Goal: Transaction & Acquisition: Book appointment/travel/reservation

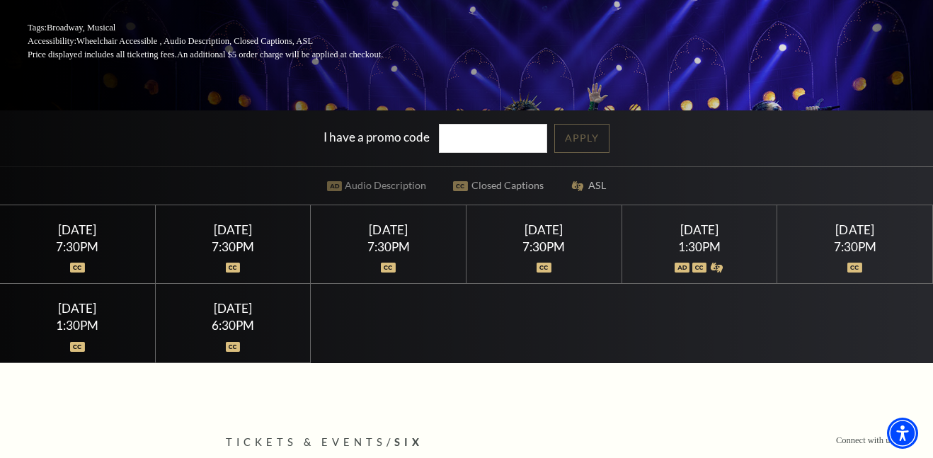
click at [721, 271] on img at bounding box center [717, 268] width 15 height 10
click at [696, 236] on div "[DATE]" at bounding box center [699, 229] width 121 height 15
click at [699, 277] on div "Saturday February 14 1:30PM" at bounding box center [700, 244] width 156 height 79
click at [714, 263] on img at bounding box center [717, 268] width 15 height 10
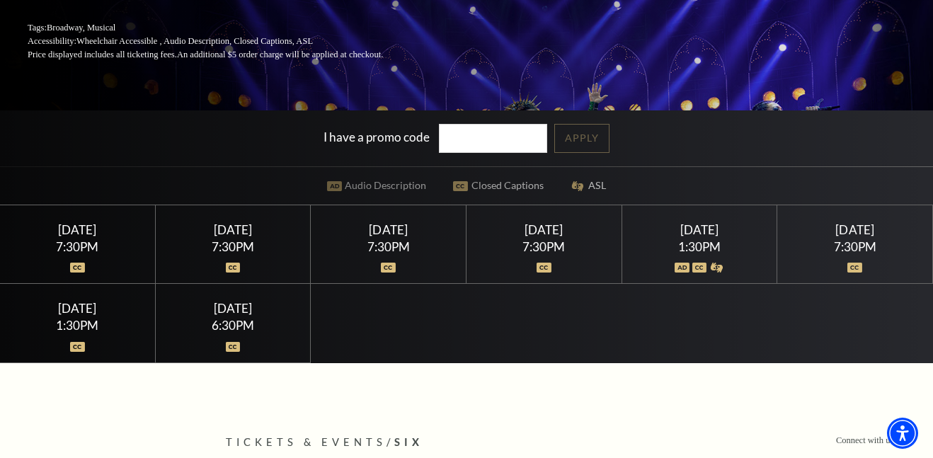
click at [714, 263] on img at bounding box center [717, 268] width 15 height 10
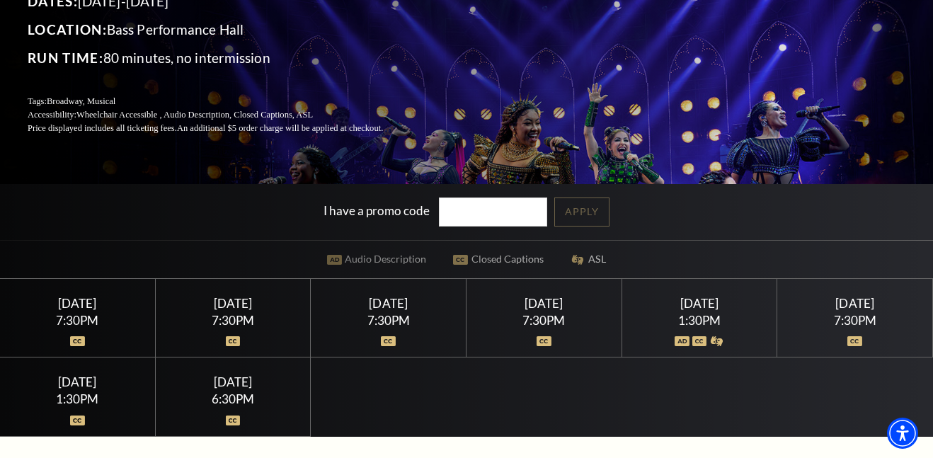
scroll to position [178, 0]
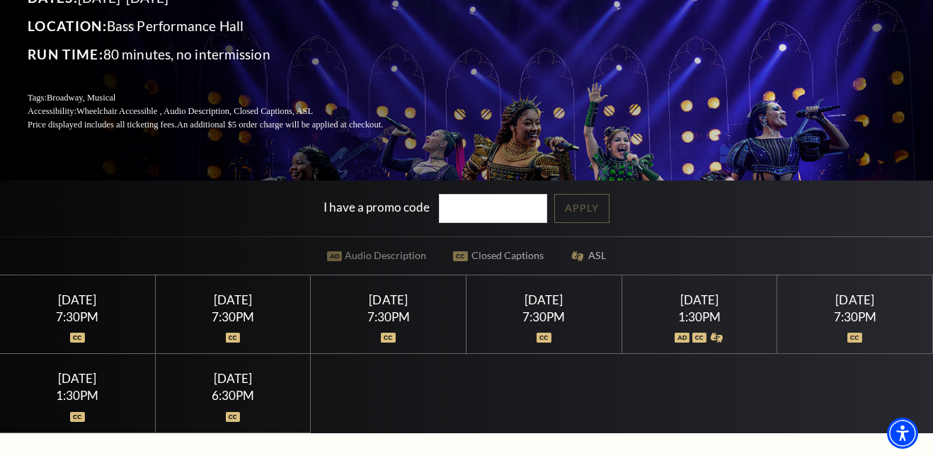
click at [686, 300] on div "[DATE]" at bounding box center [699, 299] width 121 height 15
click at [688, 300] on div "[DATE]" at bounding box center [699, 299] width 121 height 15
click at [688, 300] on div "Saturday February 14" at bounding box center [699, 299] width 121 height 15
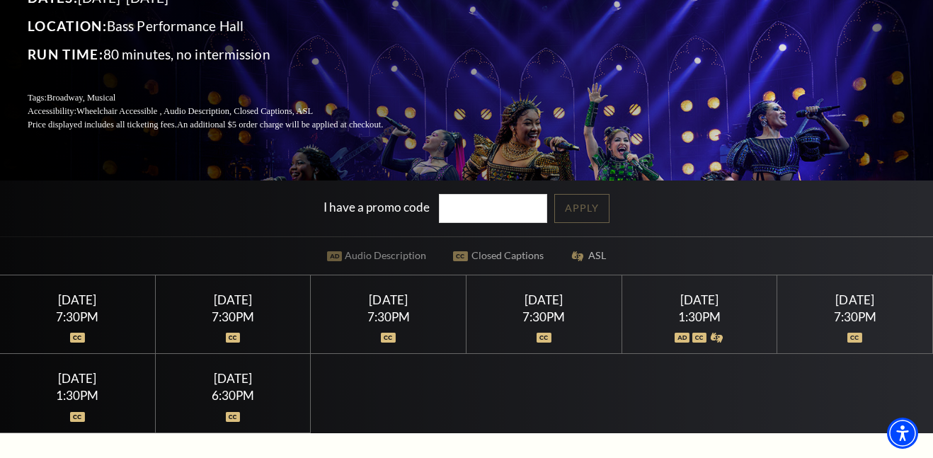
click at [724, 353] on div "Saturday February 14 1:30PM" at bounding box center [700, 314] width 156 height 79
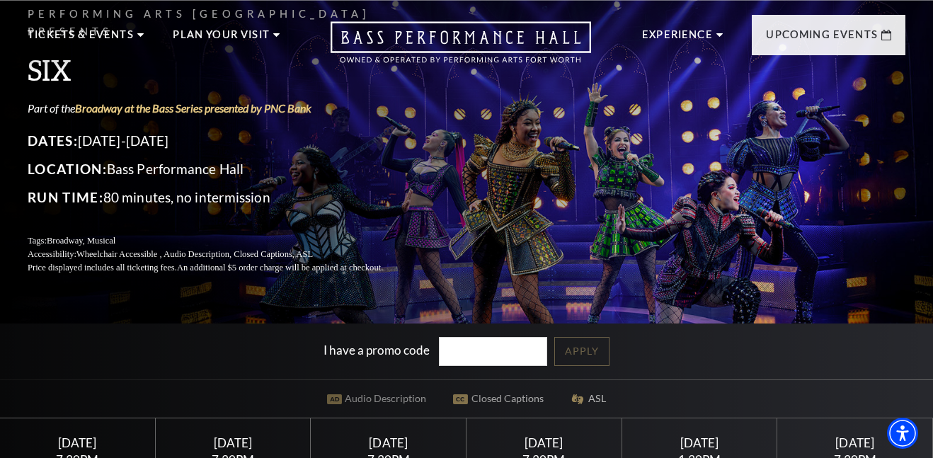
scroll to position [38, 0]
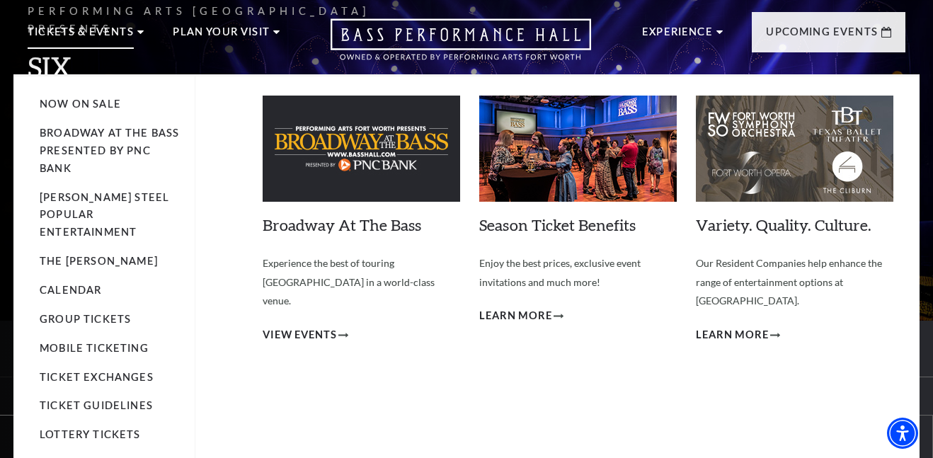
click at [93, 30] on p "Tickets & Events" at bounding box center [81, 35] width 106 height 25
click at [335, 326] on span "View Events" at bounding box center [300, 335] width 74 height 18
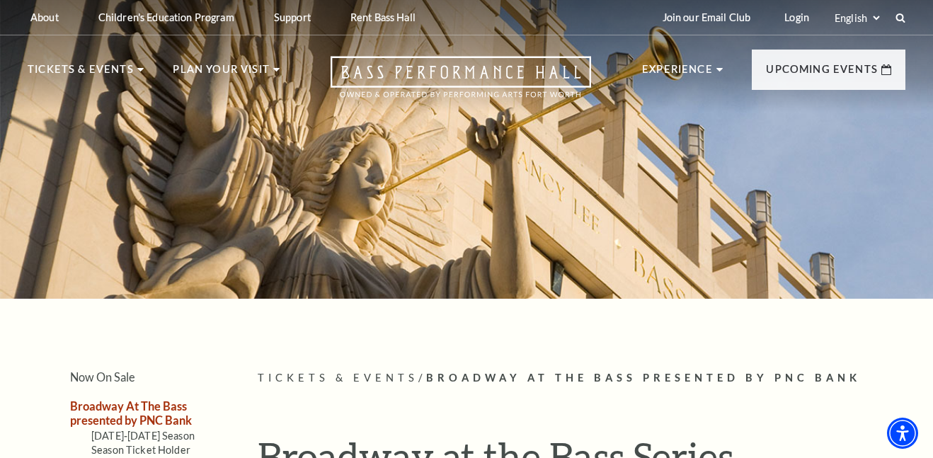
click at [907, 14] on div "About Performing Arts Fort Worth Bass Performance Hall Maddox Muse Center Resid…" at bounding box center [466, 17] width 906 height 35
click at [904, 16] on use at bounding box center [900, 17] width 11 height 11
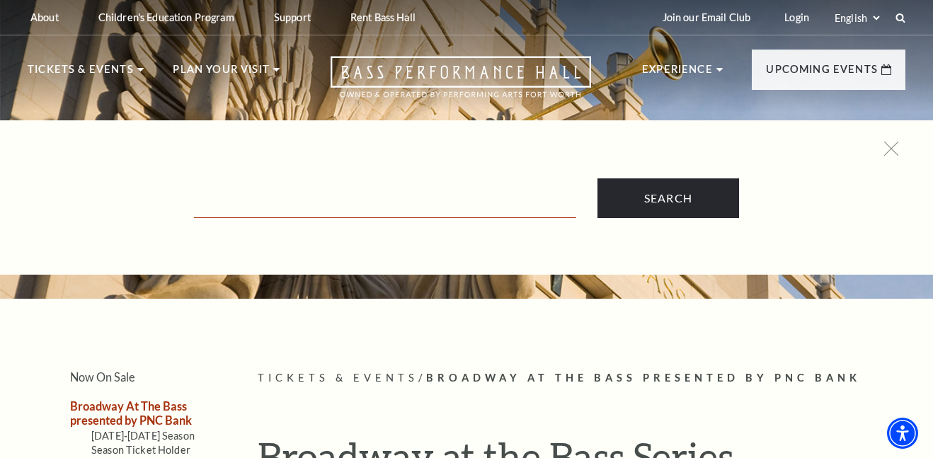
click at [508, 189] on input "Text field" at bounding box center [385, 203] width 382 height 29
type input "six"
click at [598, 178] on input "Search" at bounding box center [669, 198] width 142 height 40
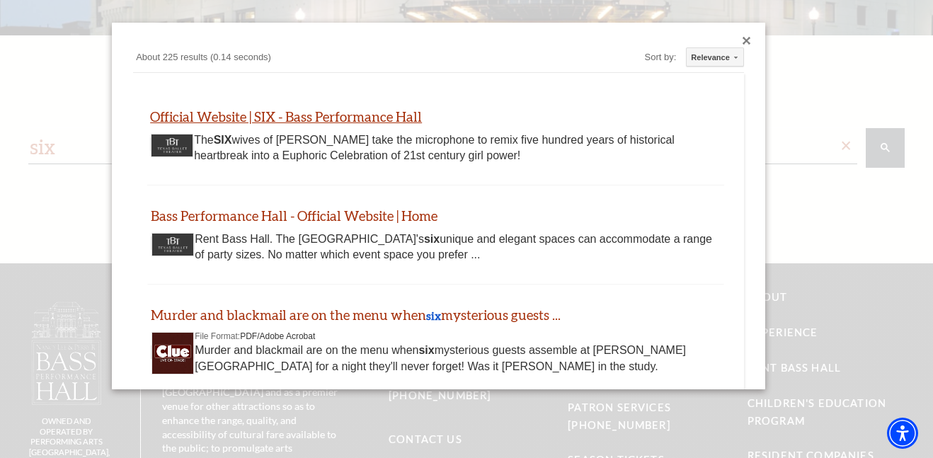
click at [389, 115] on link "Official Website | SIX - Bass Performance Hall" at bounding box center [286, 116] width 272 height 16
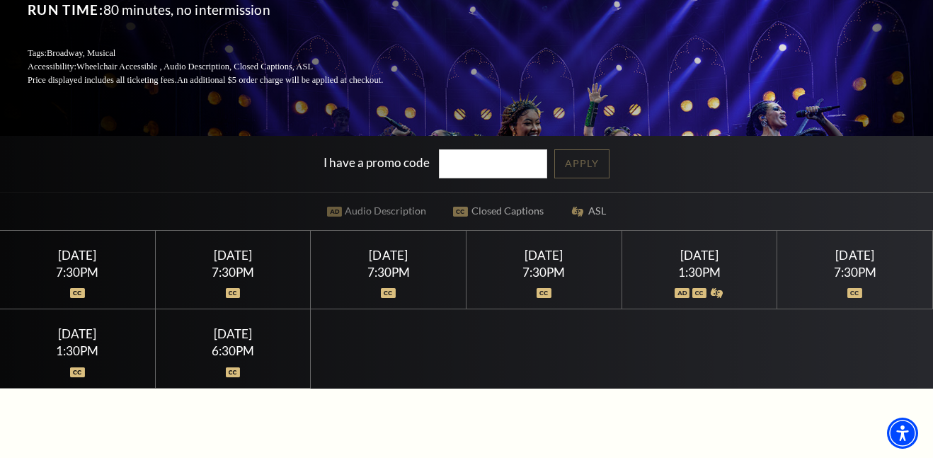
scroll to position [224, 0]
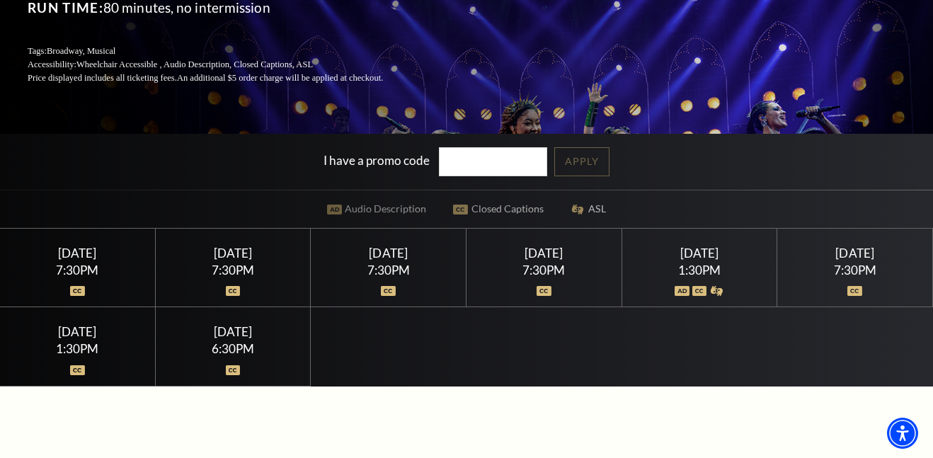
click at [528, 301] on div "[DATE] 7:30PM" at bounding box center [545, 268] width 156 height 79
click at [541, 272] on div "7:30PM" at bounding box center [544, 270] width 121 height 12
click at [539, 264] on div "7:30PM" at bounding box center [544, 270] width 121 height 12
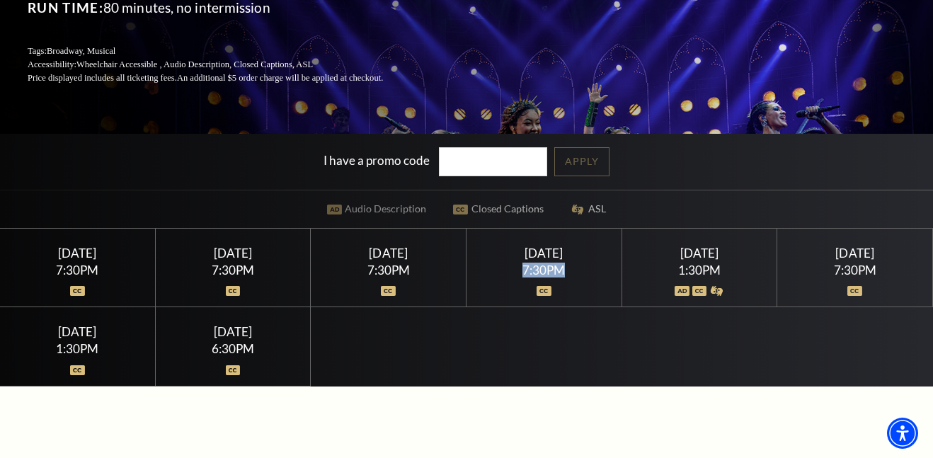
click at [539, 264] on div "7:30PM" at bounding box center [544, 270] width 121 height 12
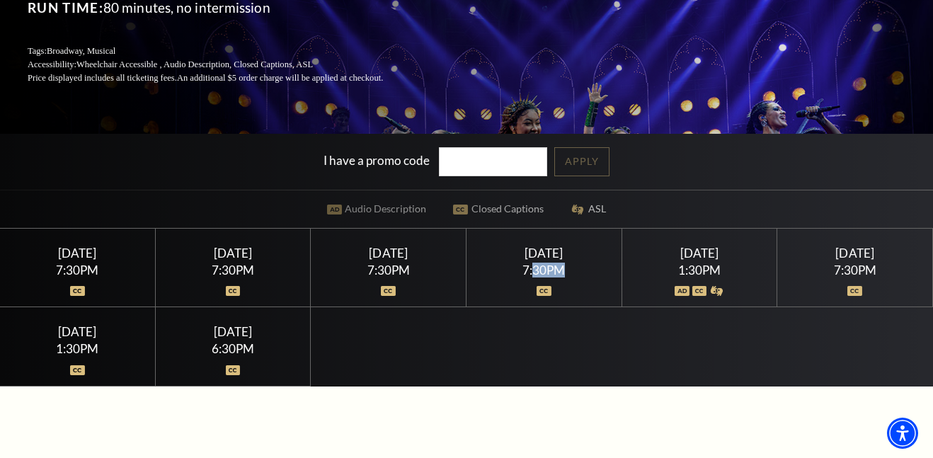
click at [539, 264] on div "7:30PM" at bounding box center [544, 270] width 121 height 12
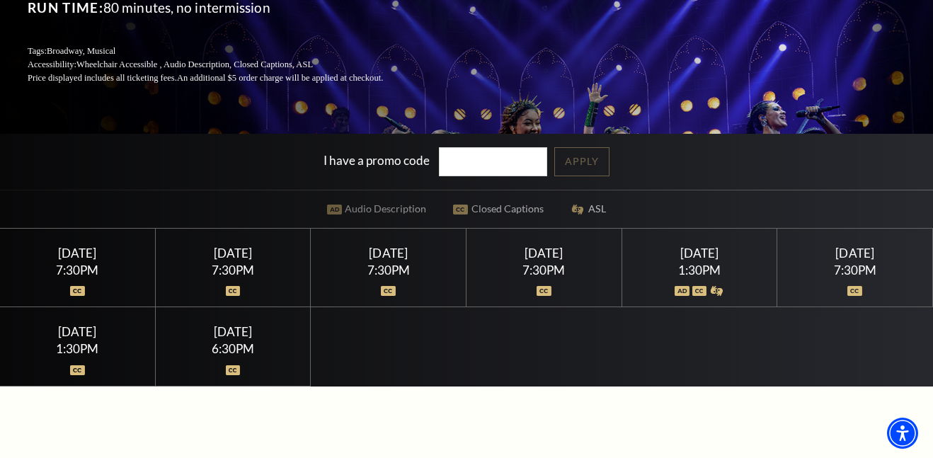
click at [539, 264] on div "7:30PM" at bounding box center [544, 270] width 121 height 12
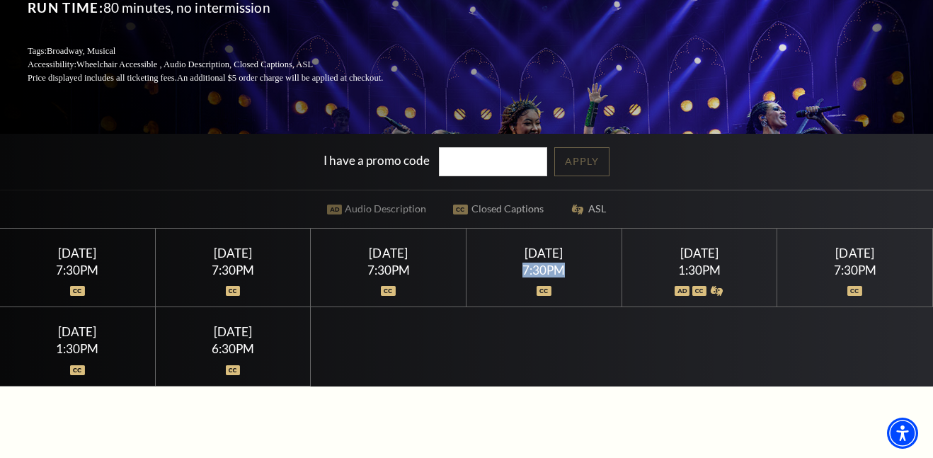
click at [539, 264] on div "7:30PM" at bounding box center [544, 270] width 121 height 12
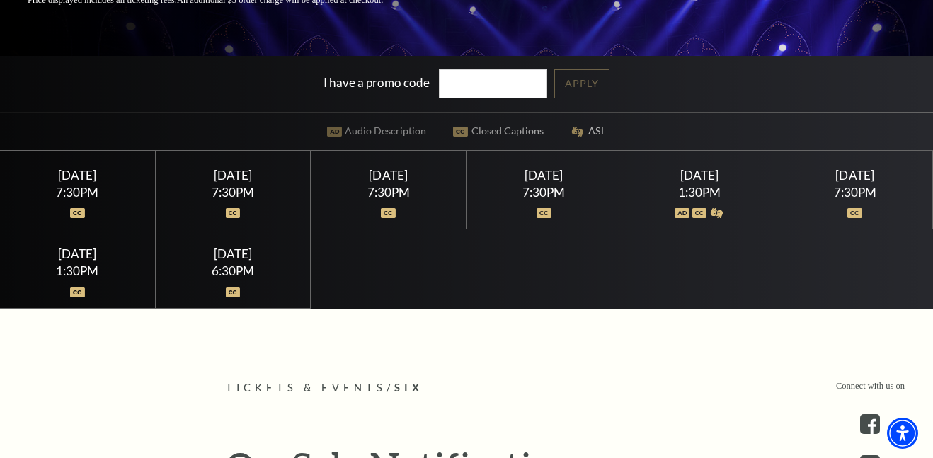
scroll to position [292, 0]
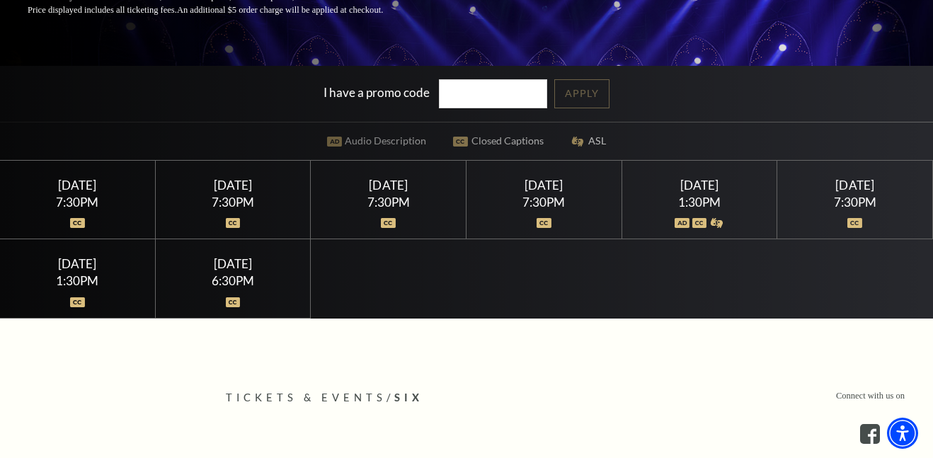
click at [483, 288] on div "Select a Performance Tuesday February 10 | 7:30PM Tickets starting at $50 Tuesd…" at bounding box center [466, 239] width 933 height 159
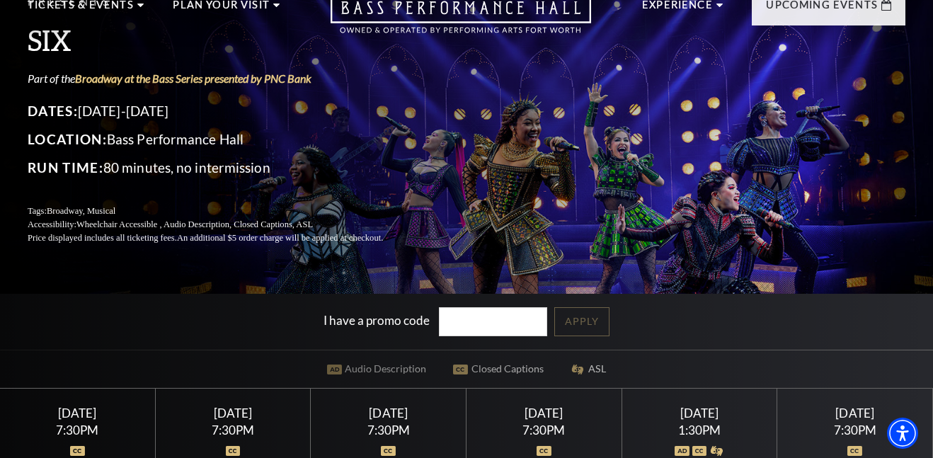
scroll to position [0, 0]
